Goal: Obtain resource: Obtain resource

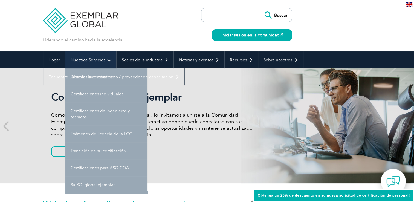
click at [104, 59] on link "Nuestros Servicios" at bounding box center [90, 59] width 51 height 17
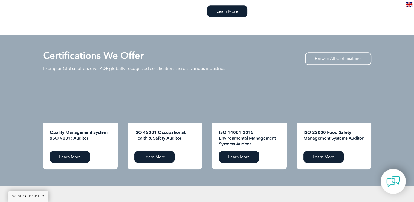
scroll to position [510, 0]
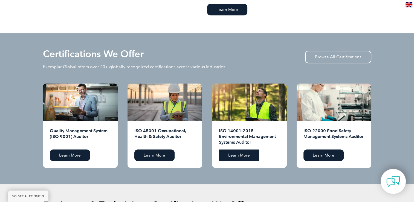
click at [249, 154] on link "Learn More" at bounding box center [239, 154] width 40 height 11
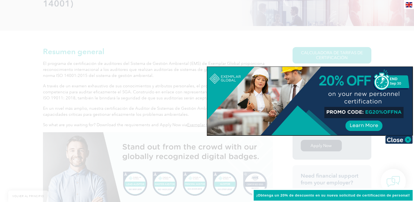
scroll to position [104, 0]
click at [406, 137] on img at bounding box center [398, 139] width 27 height 8
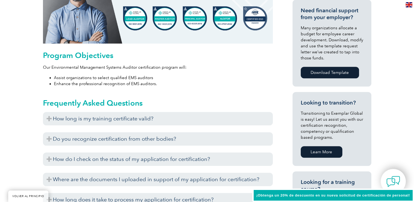
scroll to position [279, 0]
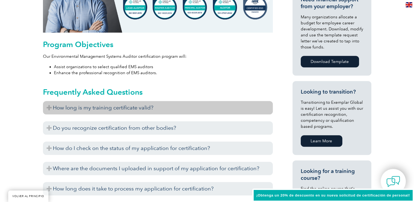
click at [108, 104] on h3 "How long is my training certificate valid?" at bounding box center [158, 107] width 230 height 13
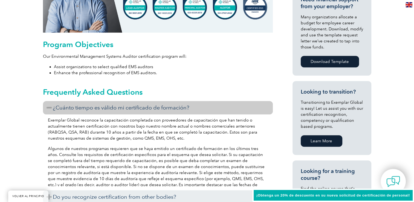
click at [13, 126] on div "Resumen general El programa de certificación de auditores del Sistema de Gestió…" at bounding box center [207, 182] width 414 height 656
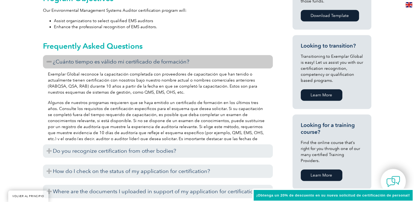
scroll to position [334, 0]
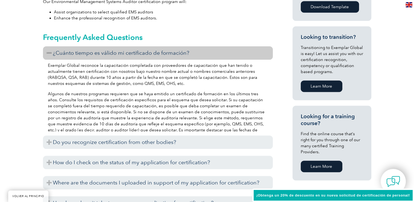
click at [39, 112] on div "Resumen general El programa de certificación de auditores del Sistema de Gestió…" at bounding box center [207, 128] width 414 height 656
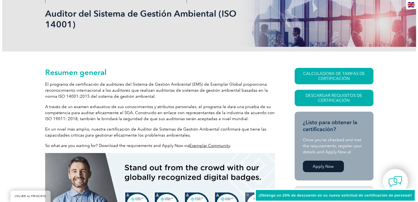
scroll to position [93, 0]
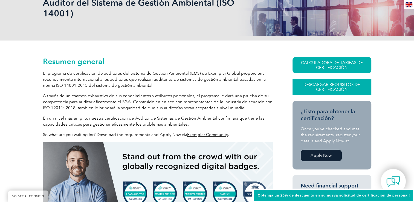
click at [331, 84] on link "Descargar requisitos de certificación" at bounding box center [332, 87] width 79 height 16
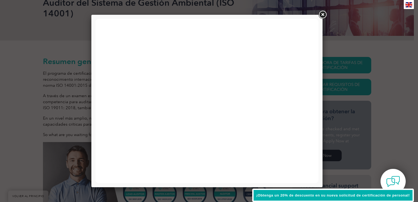
scroll to position [0, 0]
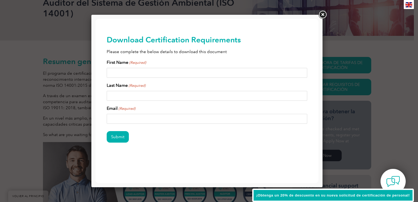
click at [158, 72] on input "First Name (Required)" at bounding box center [207, 73] width 201 height 10
type input "PERLA MARIA SILVA VAZQUEZ"
type input "31perla.silva@gmail.com"
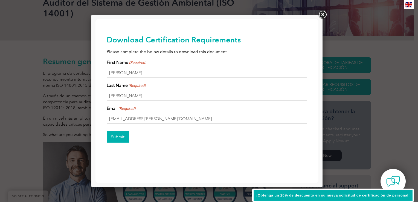
click at [116, 139] on input "Submit" at bounding box center [118, 136] width 22 height 11
click at [171, 94] on input "PERLA MARIA SILVA VAZQUEZ" at bounding box center [207, 96] width 201 height 10
type input "P"
type input "s"
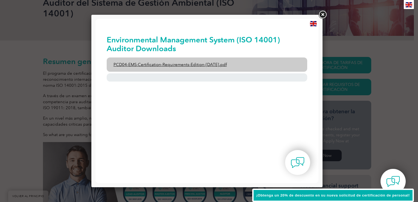
click at [174, 67] on link "PCD04-EMS-Certification-Requirements-Edition-2-April-2022.pdf" at bounding box center [207, 64] width 201 height 14
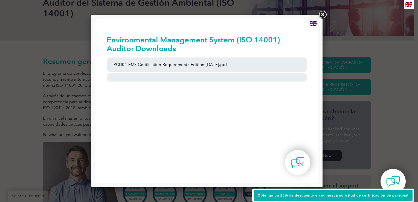
click at [314, 24] on img at bounding box center [313, 23] width 7 height 5
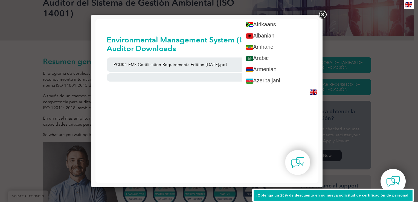
click at [322, 15] on link at bounding box center [323, 15] width 10 height 10
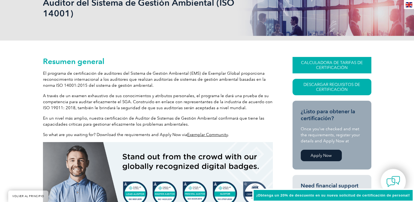
click at [317, 64] on link "CALCULADORA DE TARIFAS DE CERTIFICACIÓN" at bounding box center [332, 65] width 79 height 16
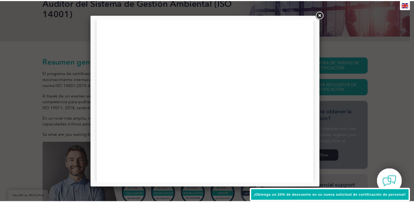
scroll to position [261, 0]
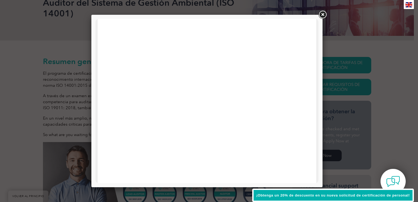
click at [321, 12] on link at bounding box center [323, 15] width 10 height 10
